Goal: Task Accomplishment & Management: Complete application form

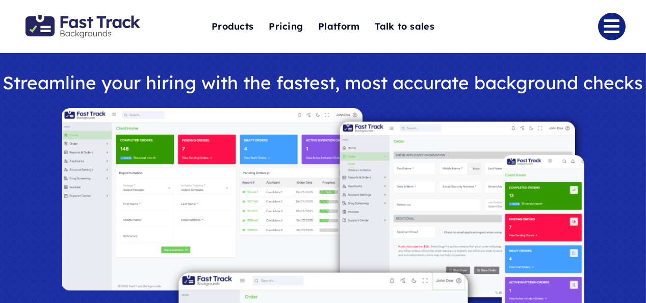
click at [618, 27] on link "Link to #" at bounding box center [612, 27] width 28 height 28
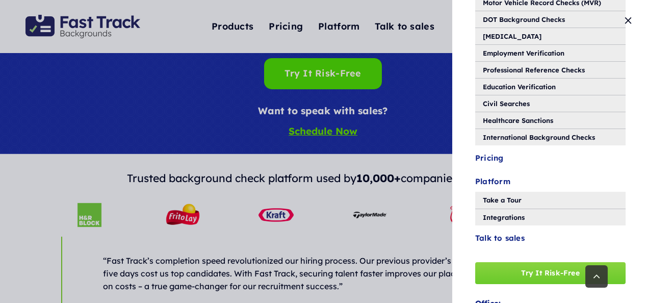
scroll to position [335, 0]
click at [195, 122] on div "Customer Login Products Criminal Background Checks Motor Vehicle Record Checks …" at bounding box center [323, 151] width 646 height 303
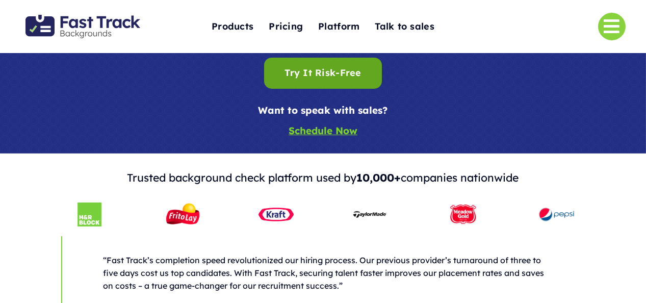
click at [326, 88] on link "Try It Risk-Free Try It Risk-Free" at bounding box center [322, 73] width 117 height 31
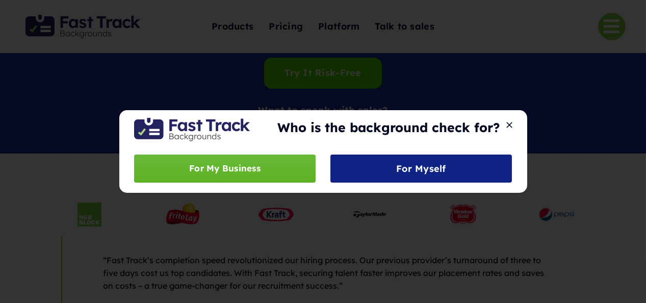
click at [291, 162] on link "For My Business" at bounding box center [224, 169] width 181 height 28
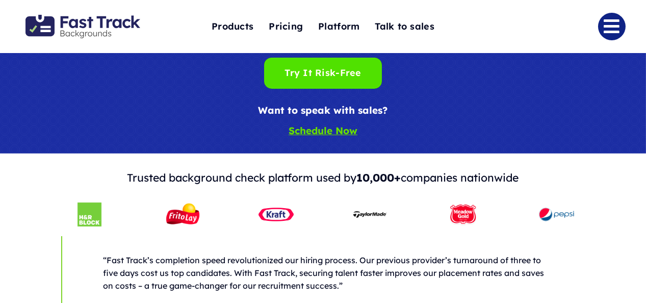
click at [620, 22] on link "Link to #" at bounding box center [612, 27] width 28 height 28
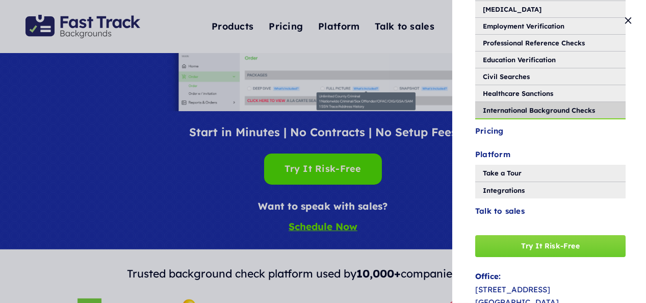
scroll to position [0, 0]
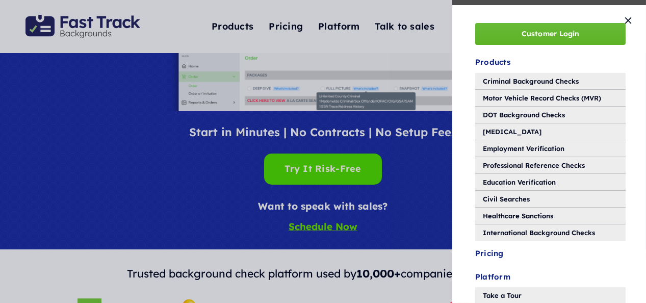
click at [540, 31] on span "Customer Login" at bounding box center [551, 34] width 58 height 9
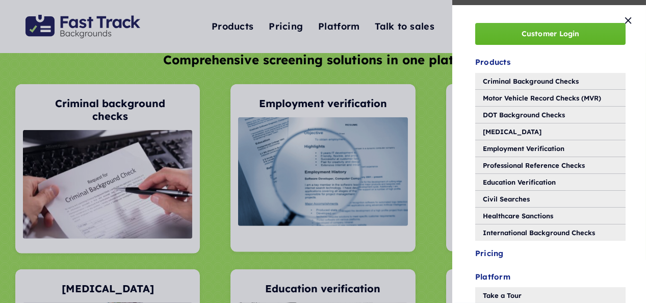
scroll to position [1961, 0]
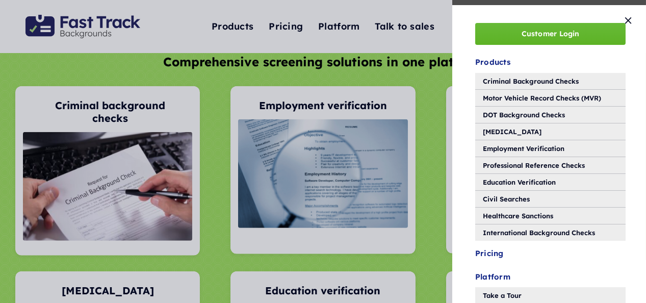
click at [523, 34] on span "Customer Login" at bounding box center [551, 34] width 58 height 9
